Goal: Task Accomplishment & Management: Use online tool/utility

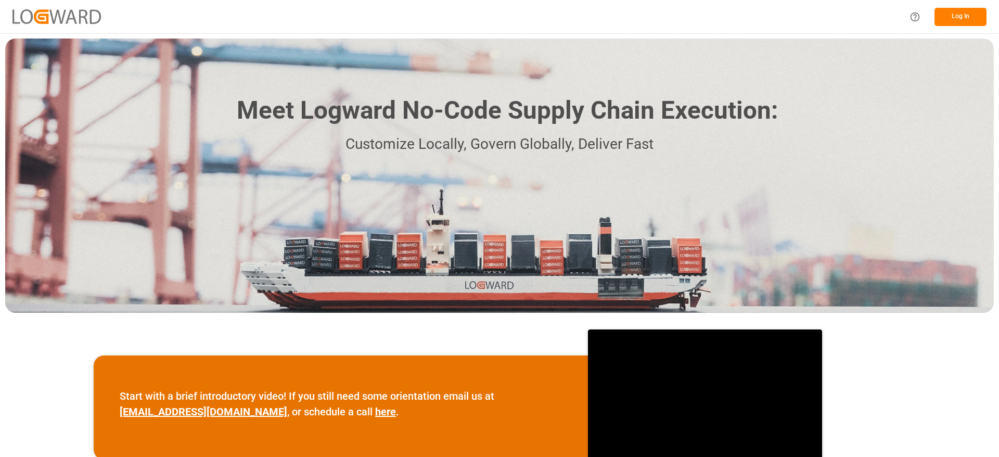
click at [958, 23] on button "Log In" at bounding box center [960, 17] width 52 height 18
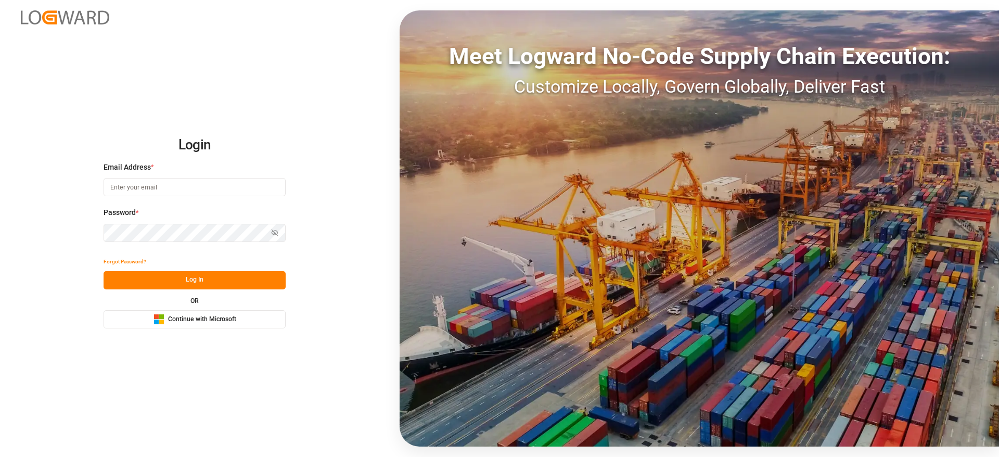
click at [230, 319] on span "Continue with Microsoft" at bounding box center [202, 319] width 68 height 9
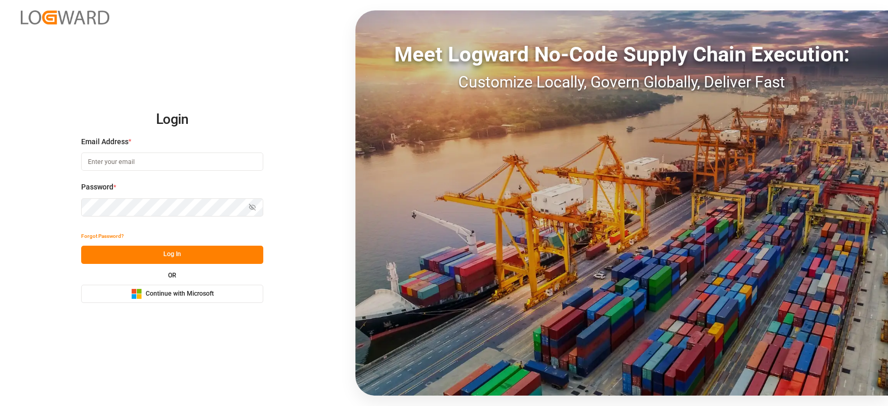
click at [230, 291] on button "Microsoft Logo Continue with Microsoft" at bounding box center [172, 294] width 182 height 18
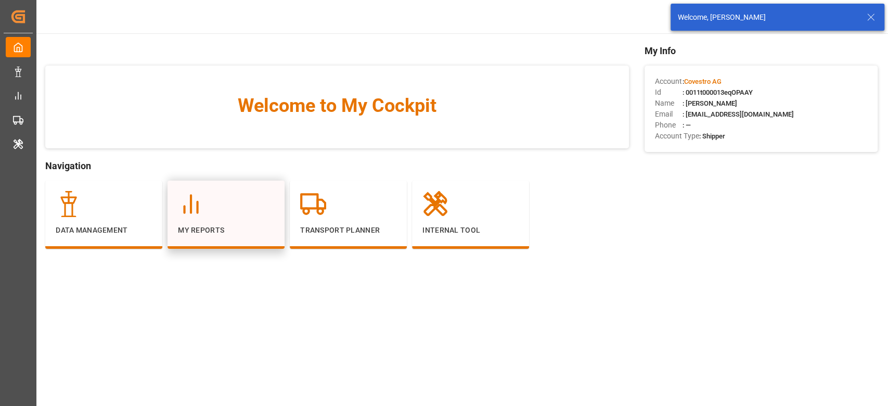
click at [237, 216] on div at bounding box center [226, 204] width 96 height 26
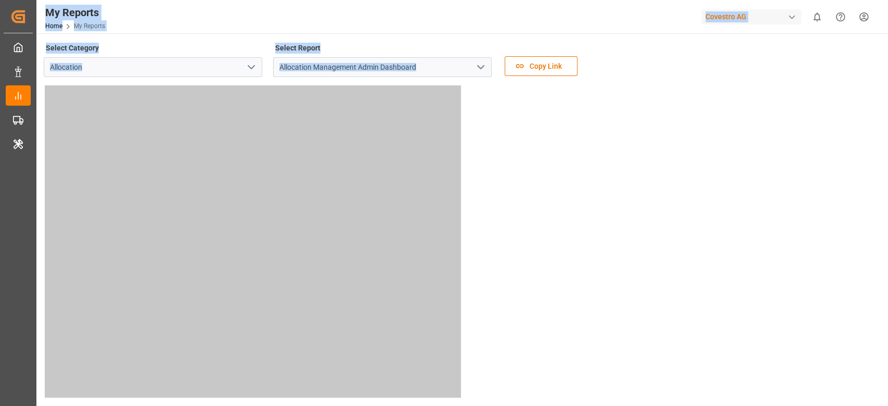
click at [516, 88] on tableau-viz at bounding box center [461, 241] width 833 height 312
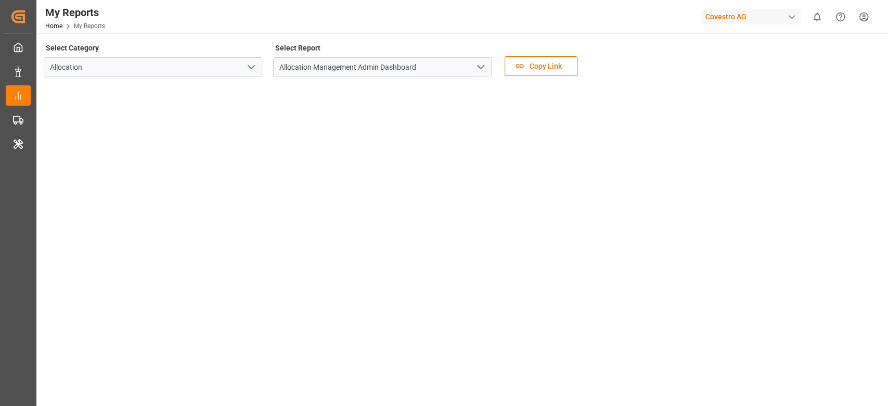
click at [479, 68] on icon "open menu" at bounding box center [480, 67] width 12 height 12
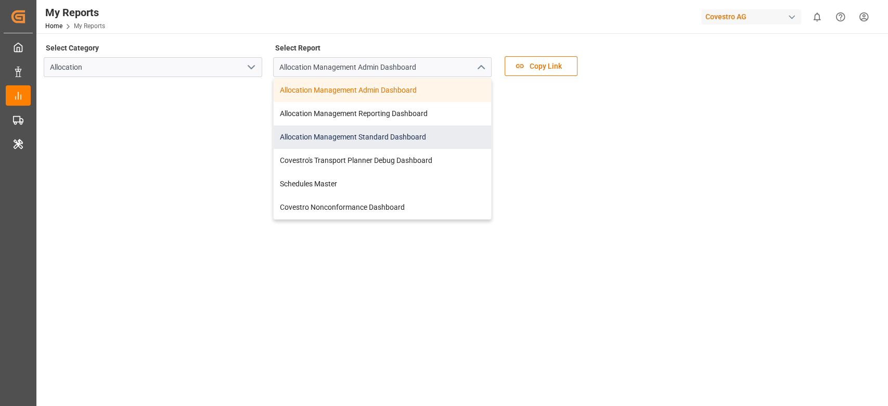
click at [420, 130] on div "Allocation Management Standard Dashboard" at bounding box center [382, 136] width 217 height 23
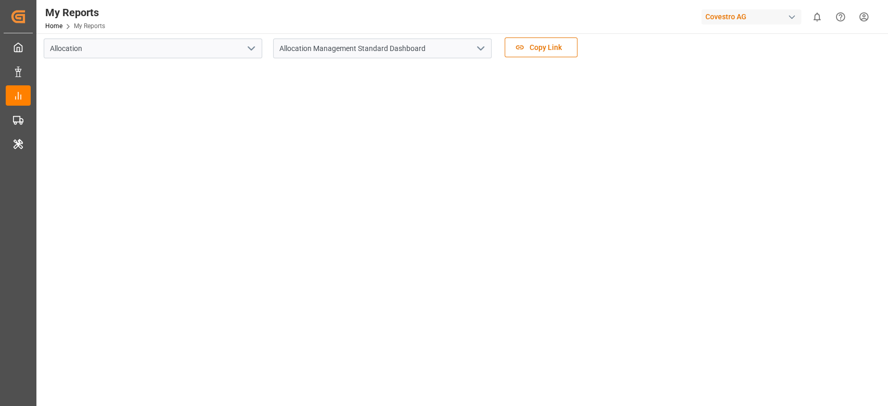
scroll to position [17, 0]
click at [752, 16] on div "Covestro AG" at bounding box center [751, 16] width 100 height 15
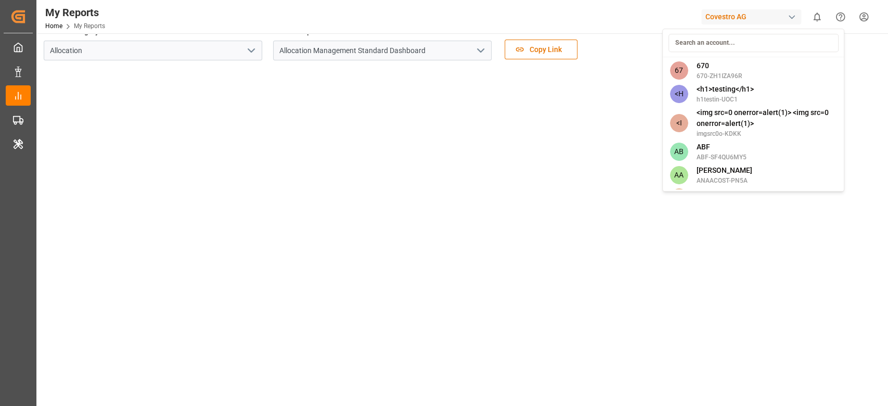
click at [704, 38] on input at bounding box center [753, 43] width 170 height 18
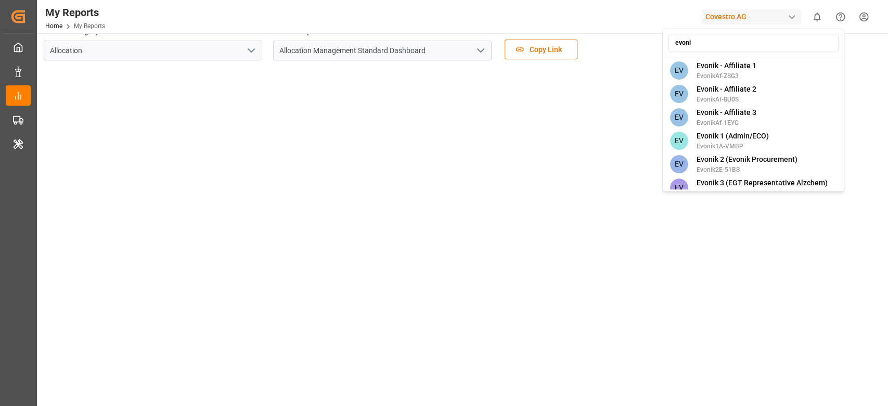
type input "evonik"
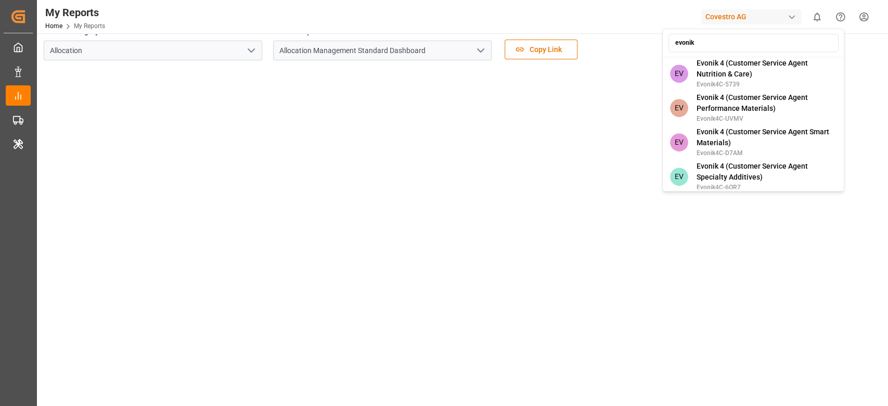
scroll to position [417, 0]
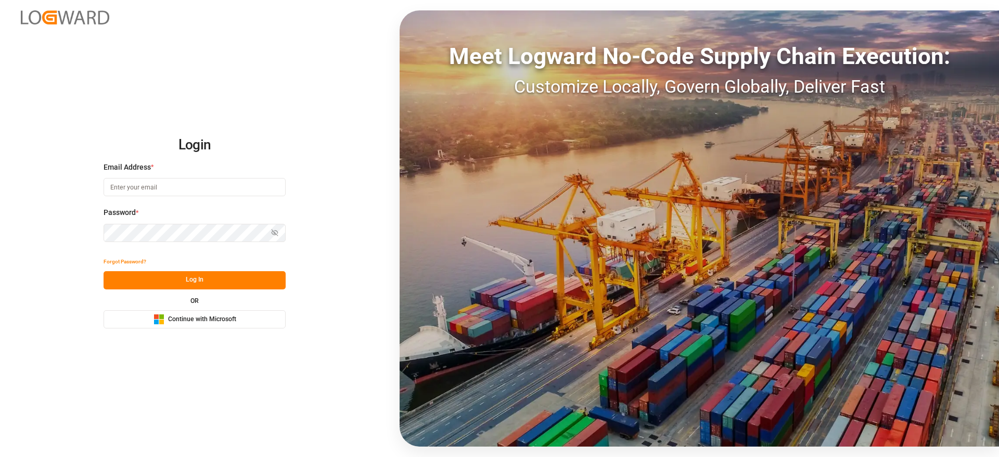
click at [256, 312] on button "Microsoft Logo Continue with Microsoft" at bounding box center [195, 319] width 182 height 18
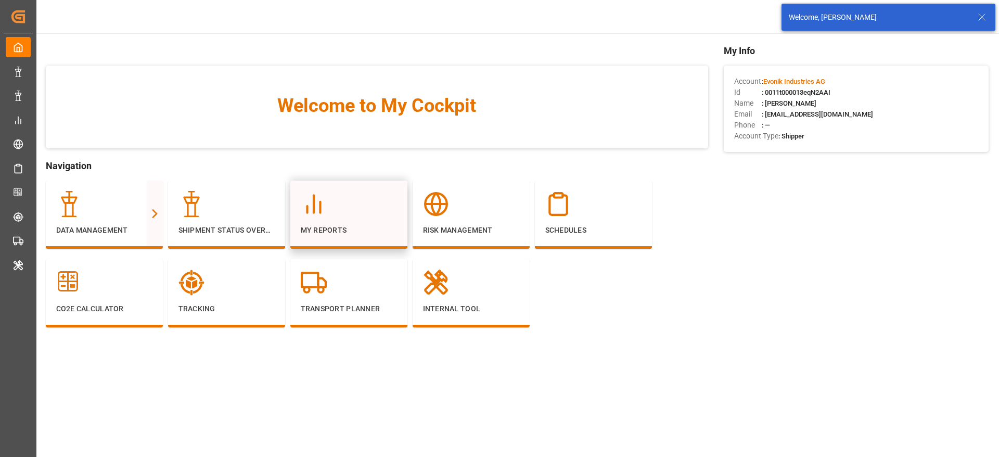
click at [369, 210] on div at bounding box center [349, 204] width 96 height 26
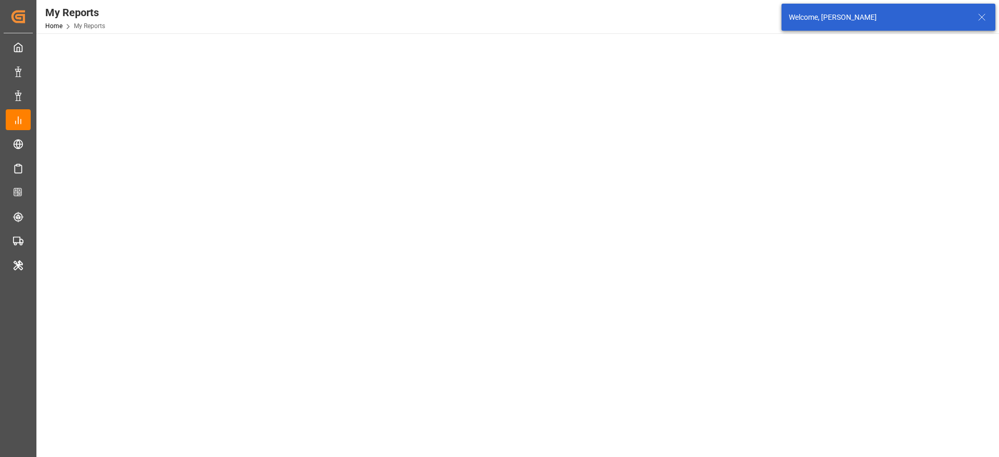
click at [369, 210] on div "© 2025 Logward. All rights reserved. Version 1.1.132 Company Home About Us Part…" at bounding box center [516, 395] width 960 height 725
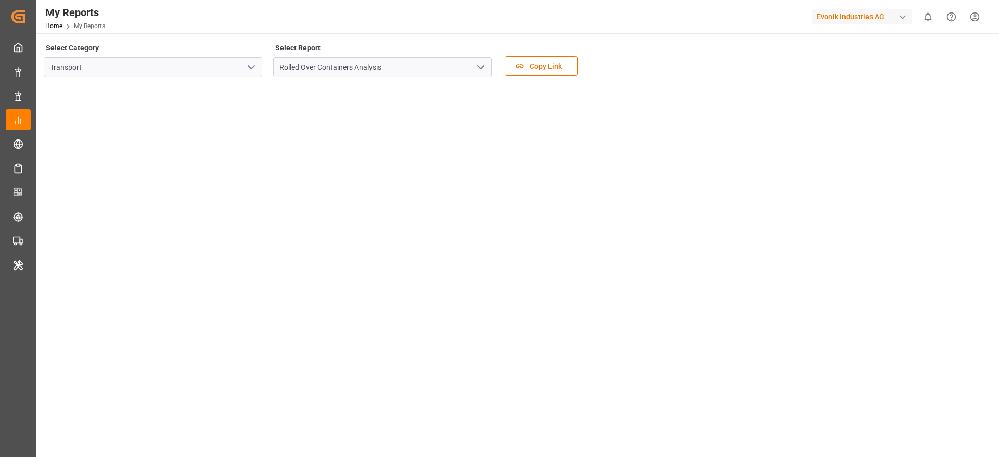
click at [598, 162] on tableau-viz at bounding box center [517, 241] width 944 height 312
click at [253, 67] on icon "open menu" at bounding box center [251, 67] width 12 height 12
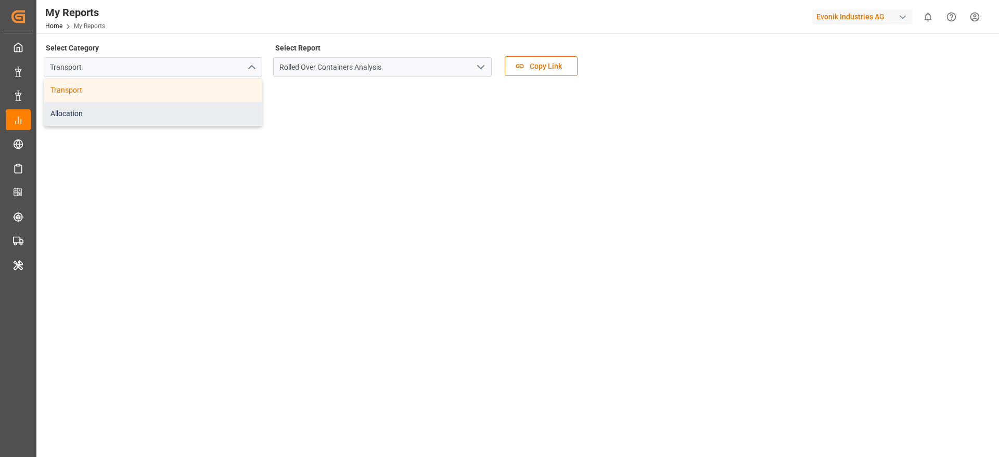
click at [205, 113] on div "Allocation" at bounding box center [152, 113] width 217 height 23
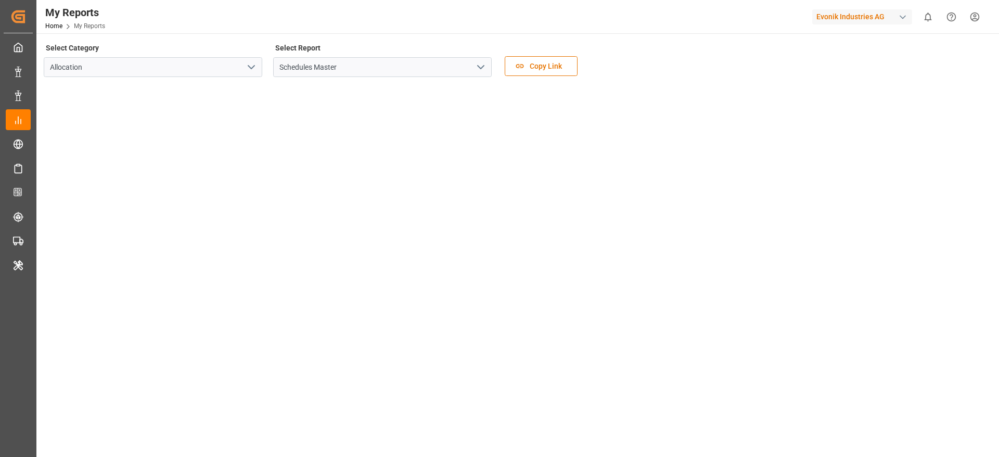
click at [476, 68] on icon "open menu" at bounding box center [480, 67] width 12 height 12
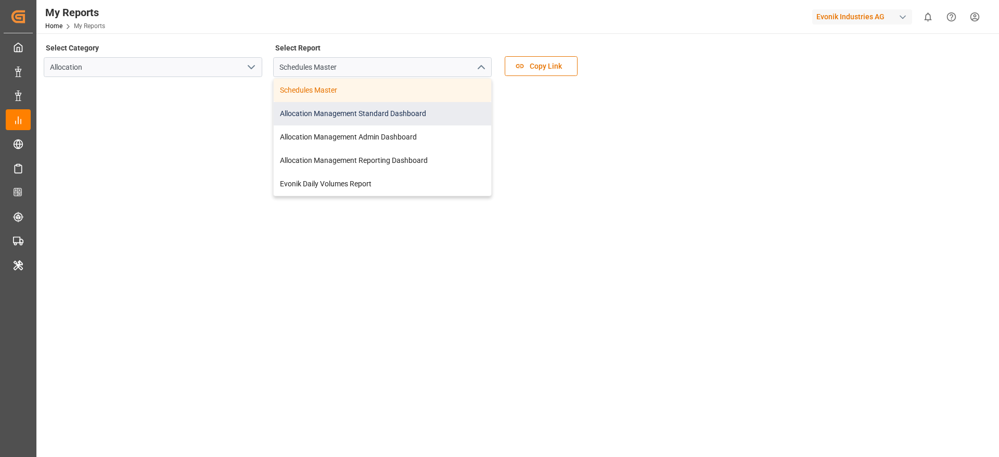
click at [416, 114] on div "Allocation Management Standard Dashboard" at bounding box center [382, 113] width 217 height 23
